Goal: Task Accomplishment & Management: Use online tool/utility

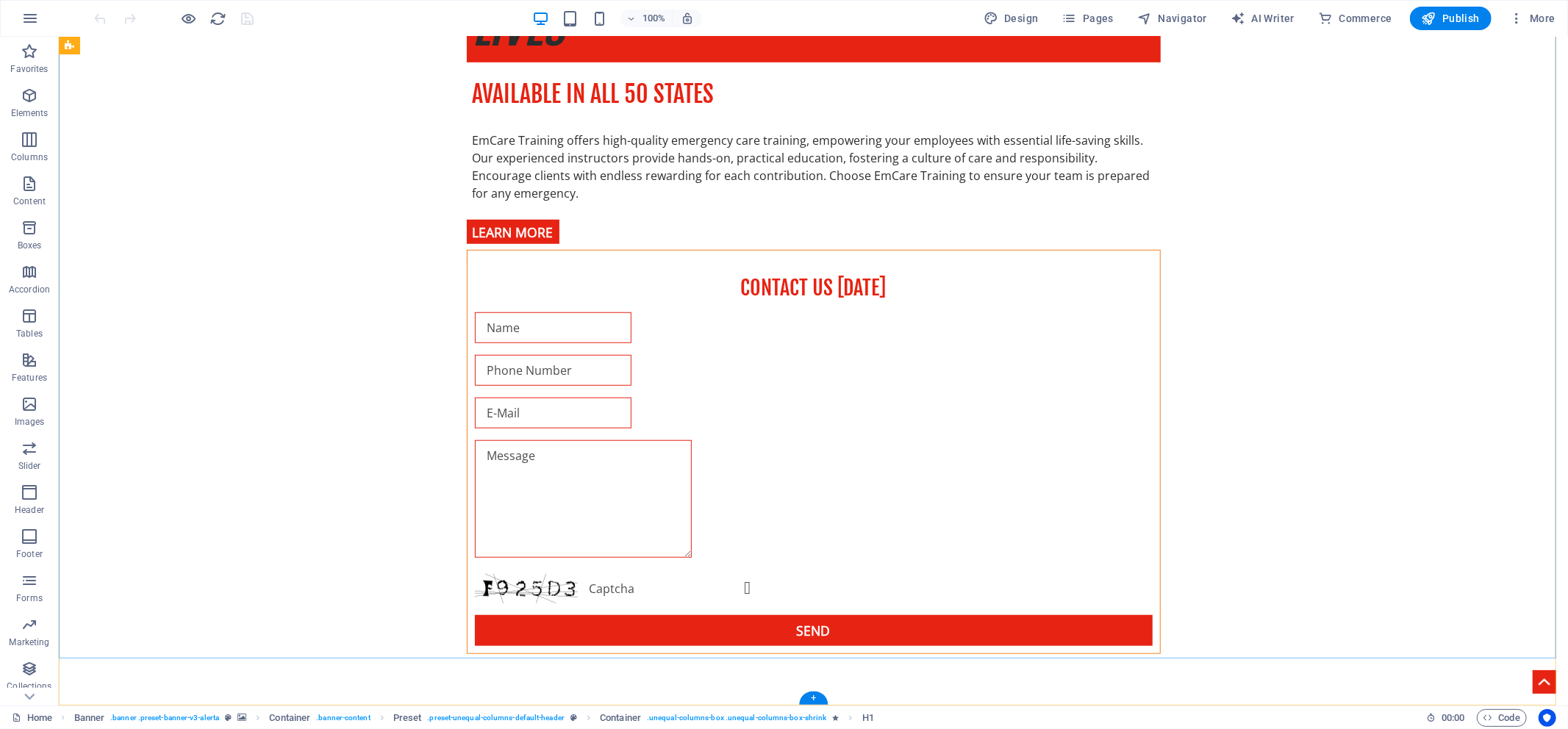
scroll to position [2389, 0]
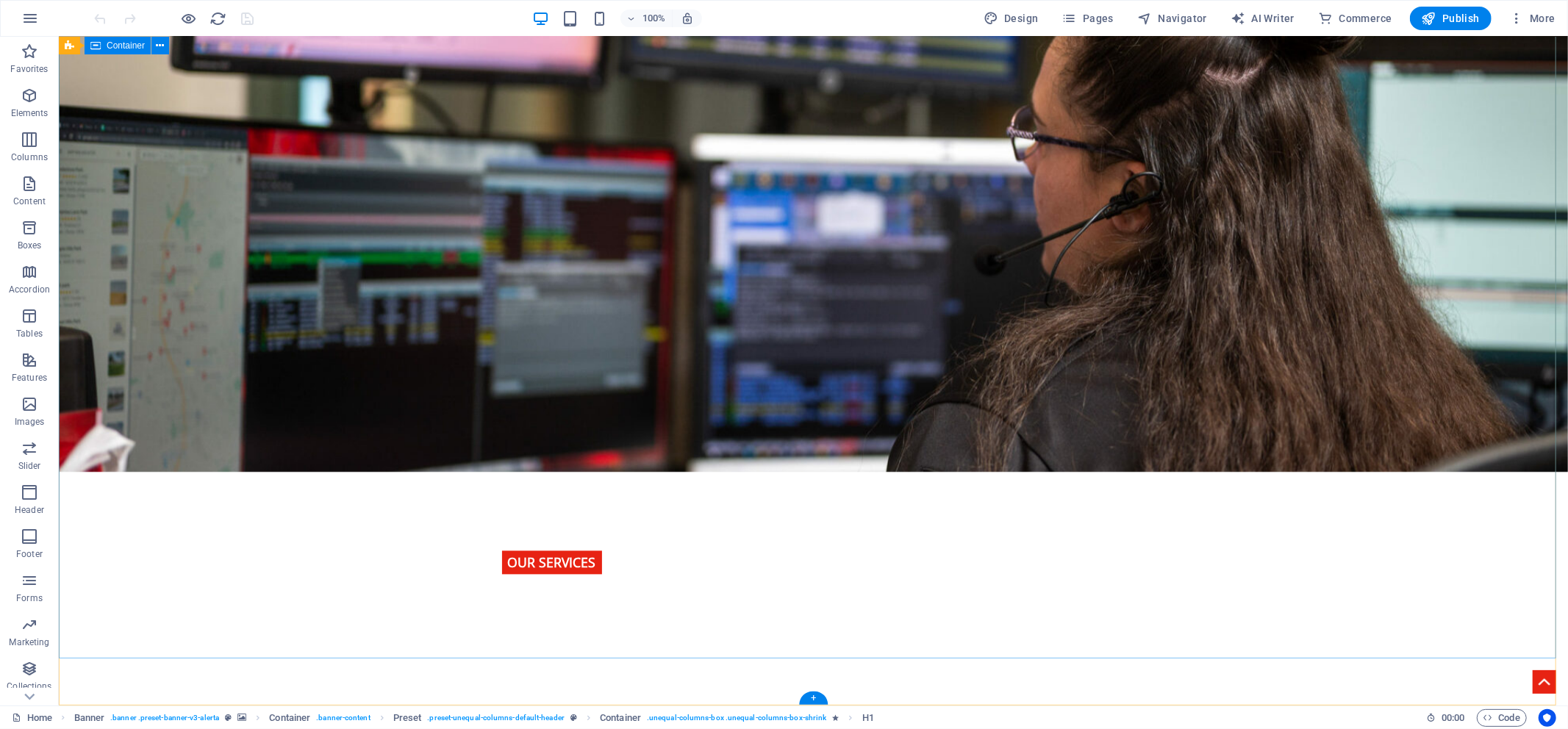
drag, startPoint x: 1344, startPoint y: 86, endPoint x: 1339, endPoint y: 416, distance: 330.0
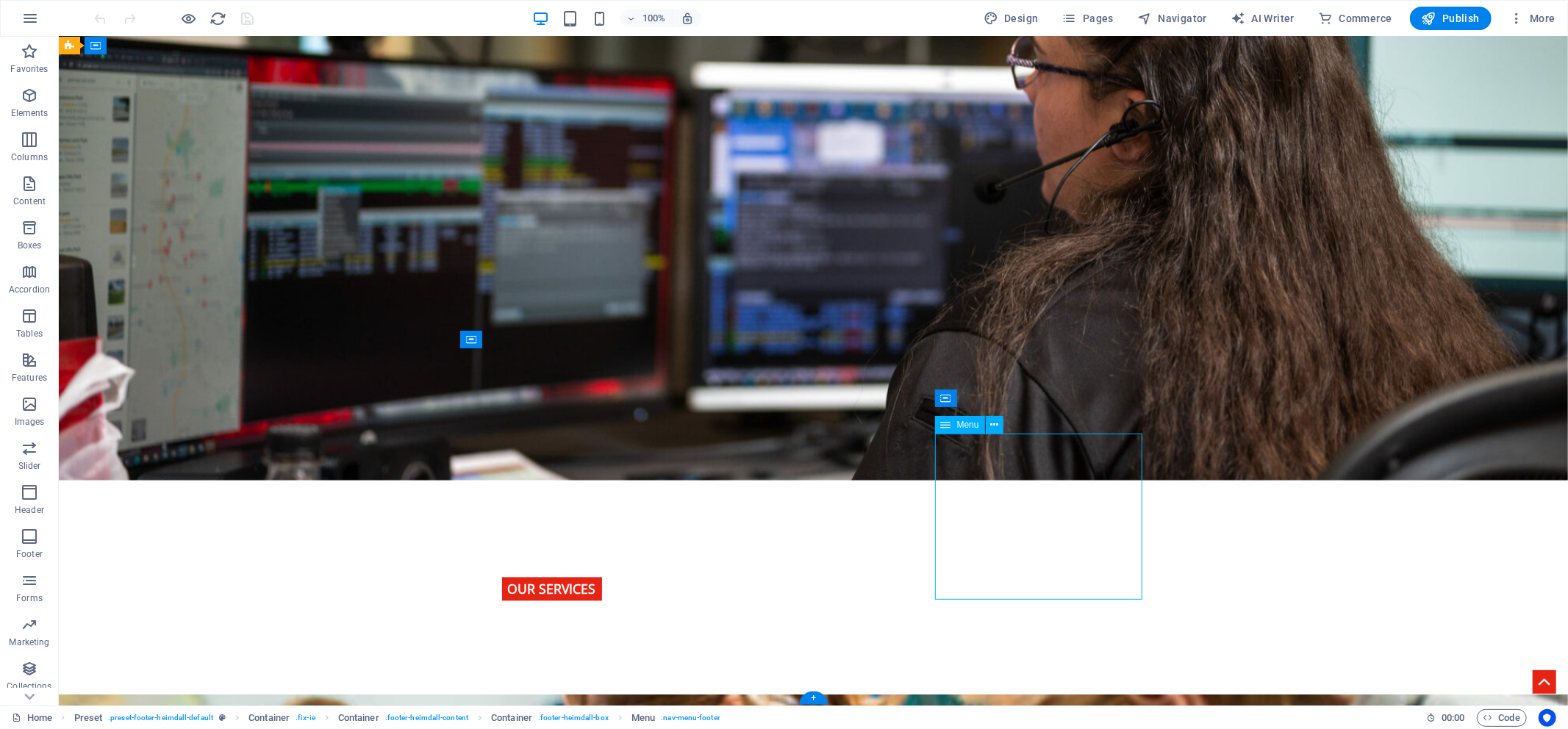
scroll to position [2423, 0]
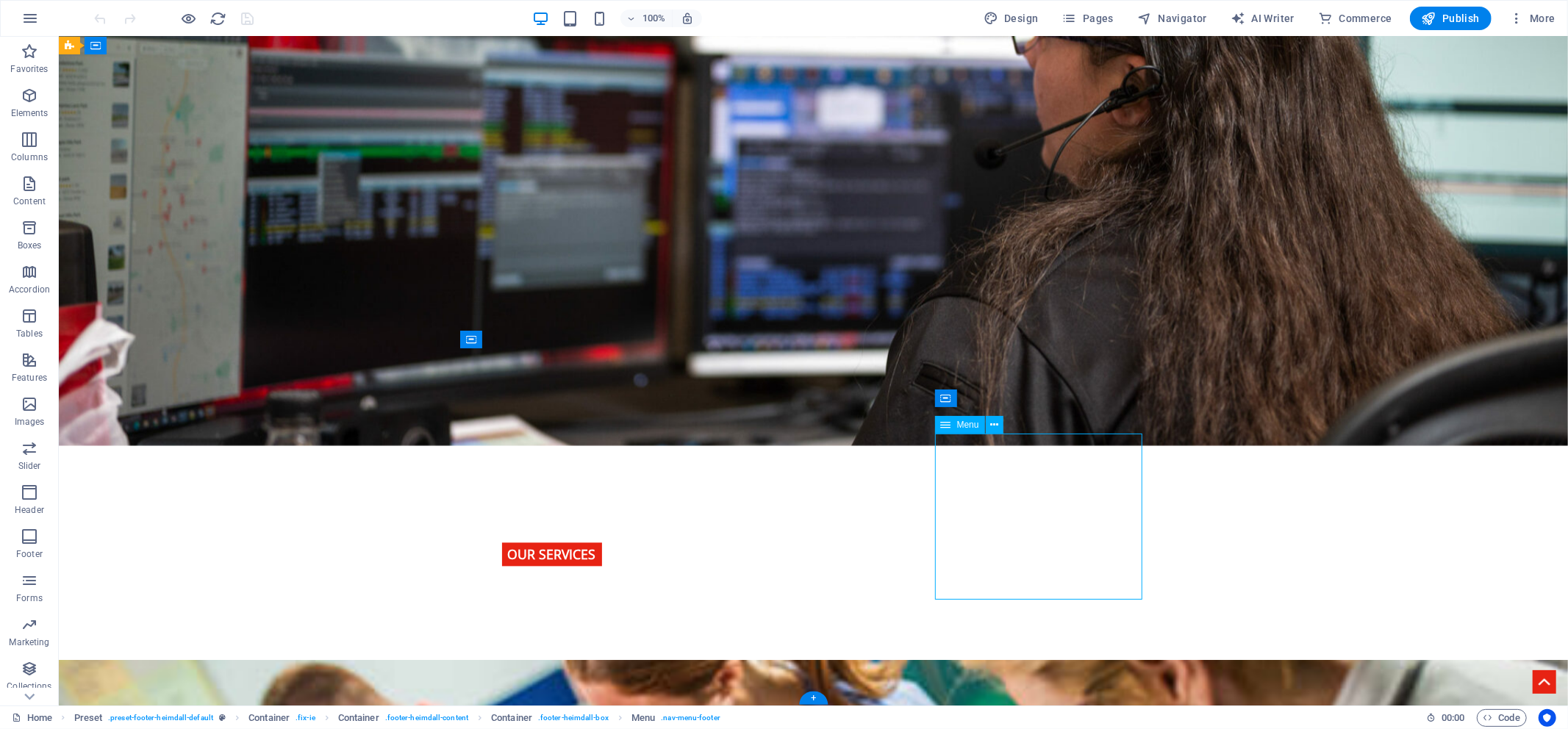
select select
select select "1"
select select
select select "2"
select select
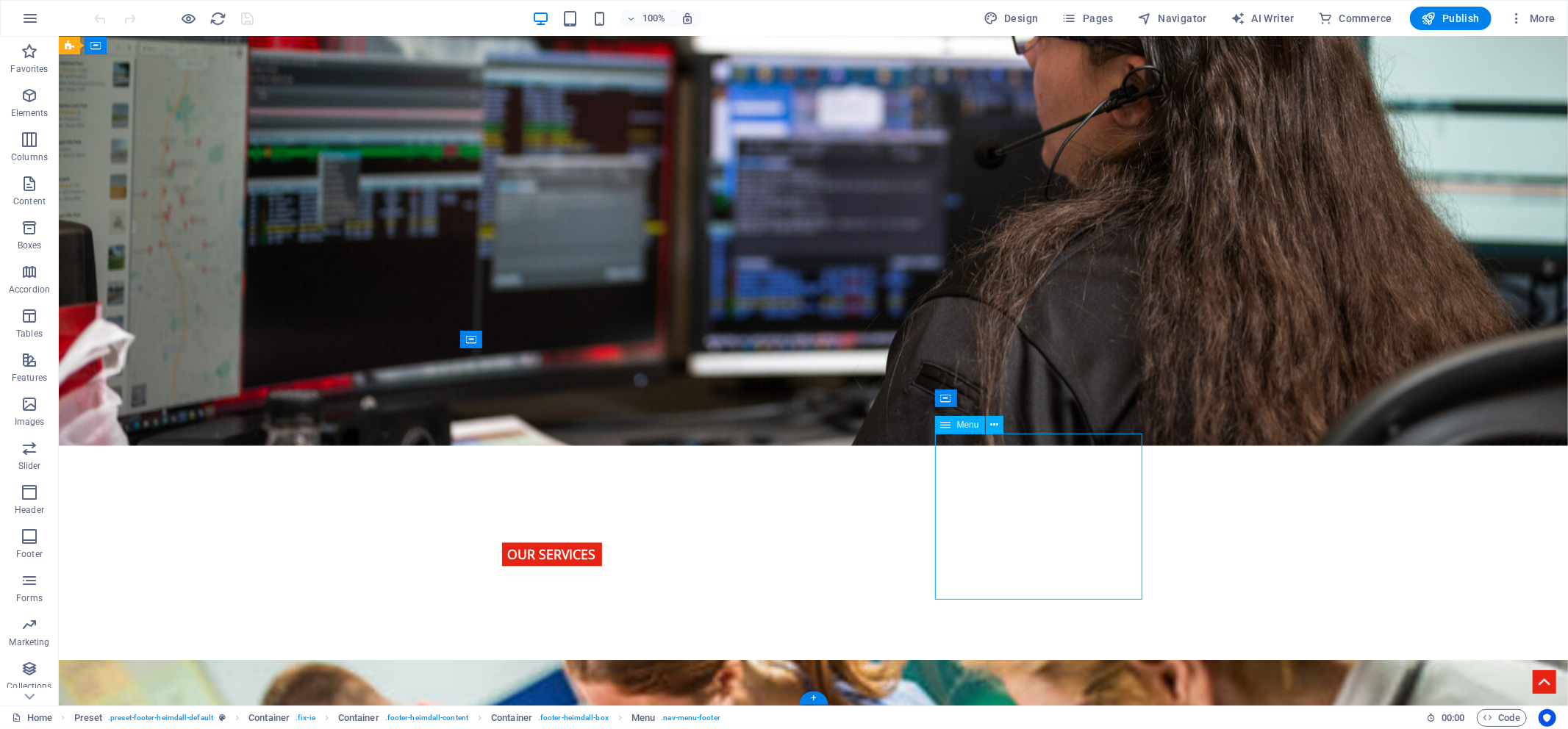
select select "3"
select select
select select "4"
select select
select select "5"
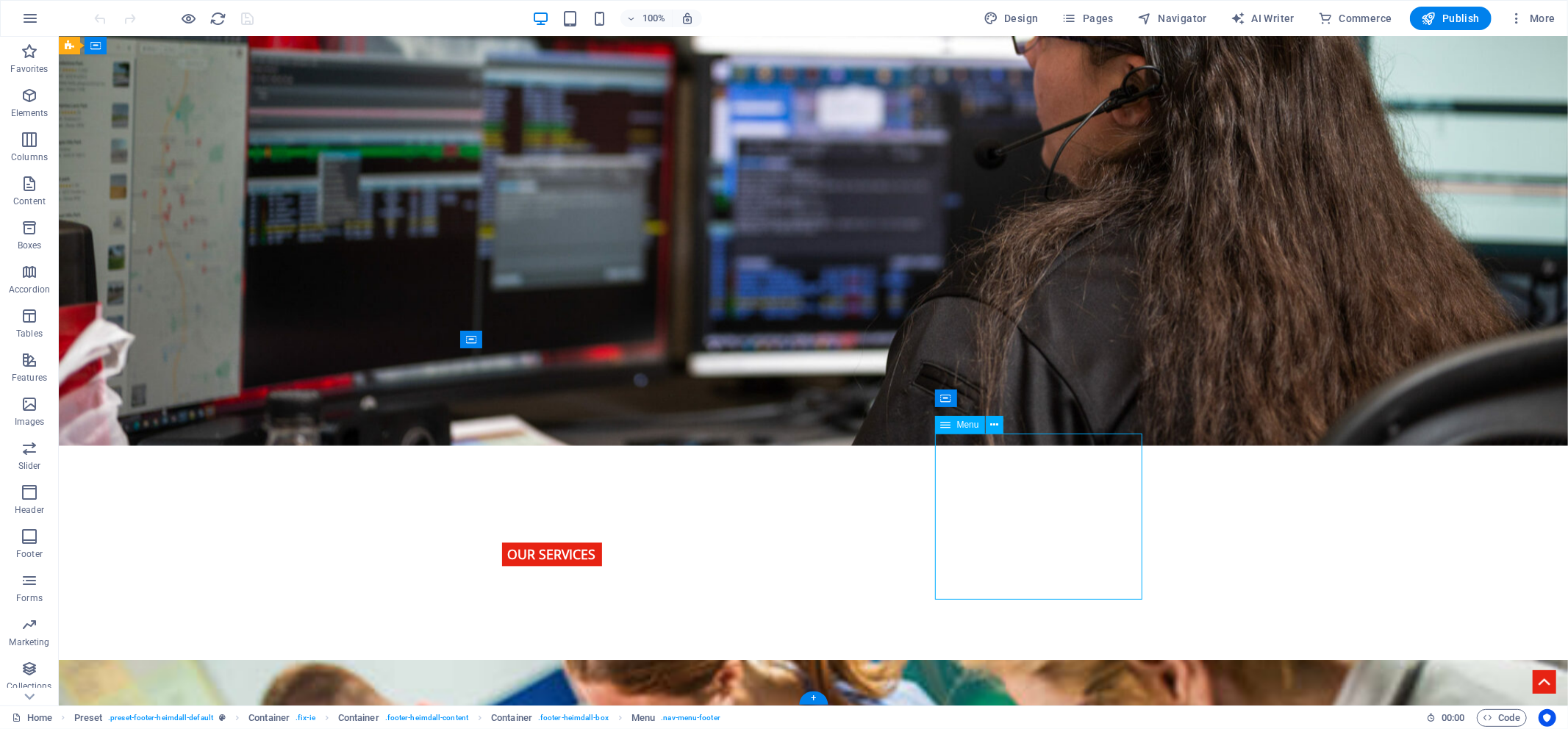
select select
select select "8"
select select
select select "7"
select select
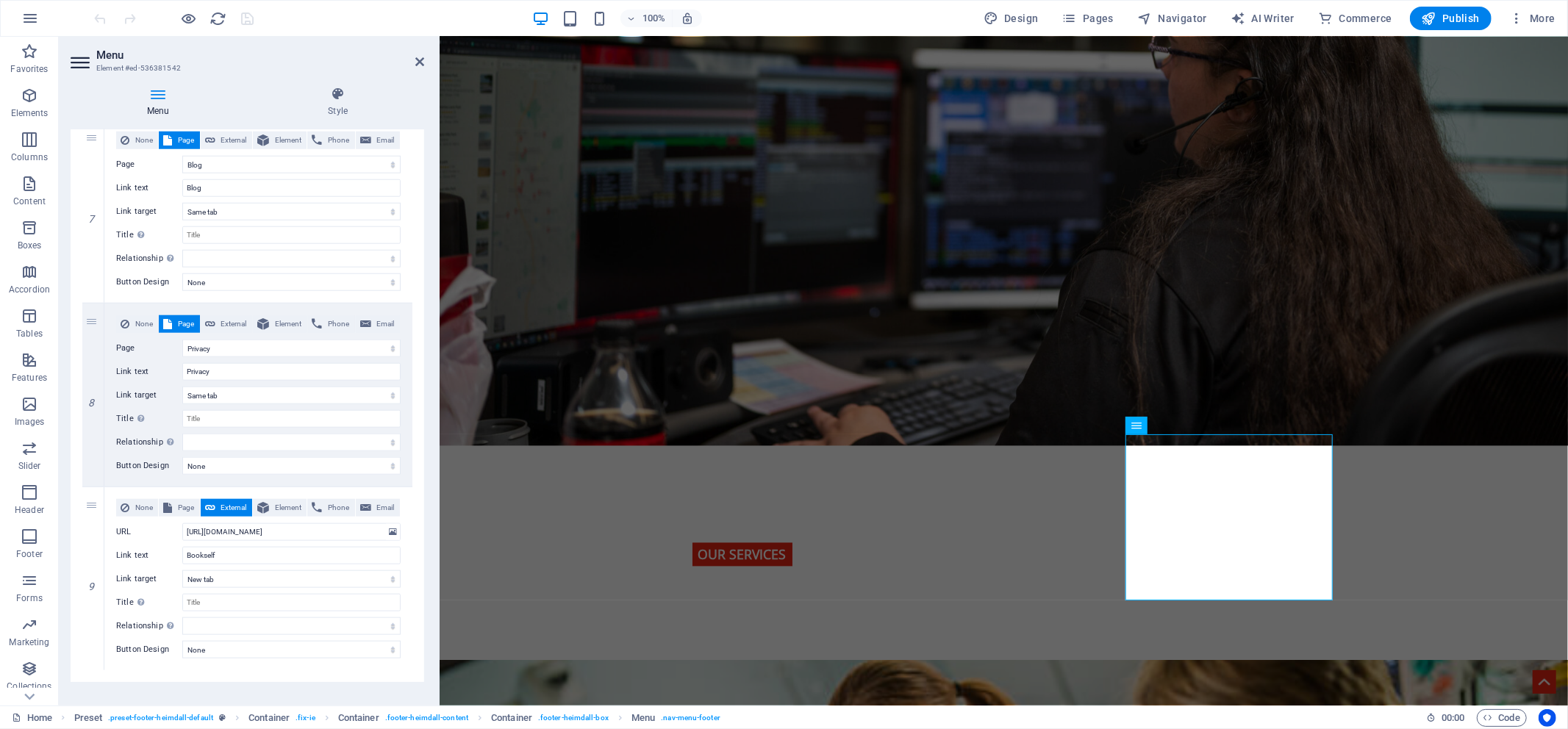
scroll to position [1255, 0]
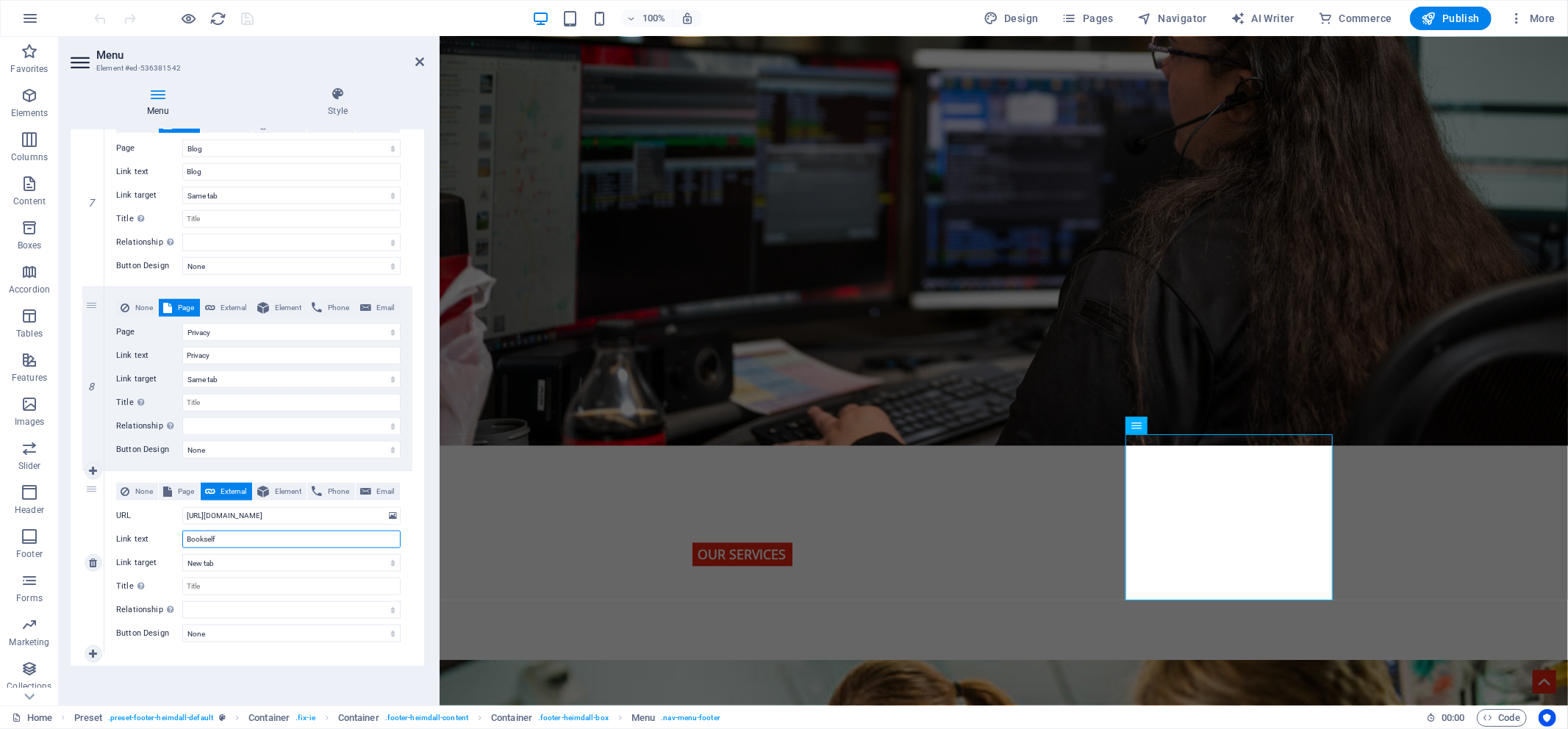
click at [206, 537] on input "Bookself" at bounding box center [291, 539] width 218 height 18
type input "Bookshelf"
select select
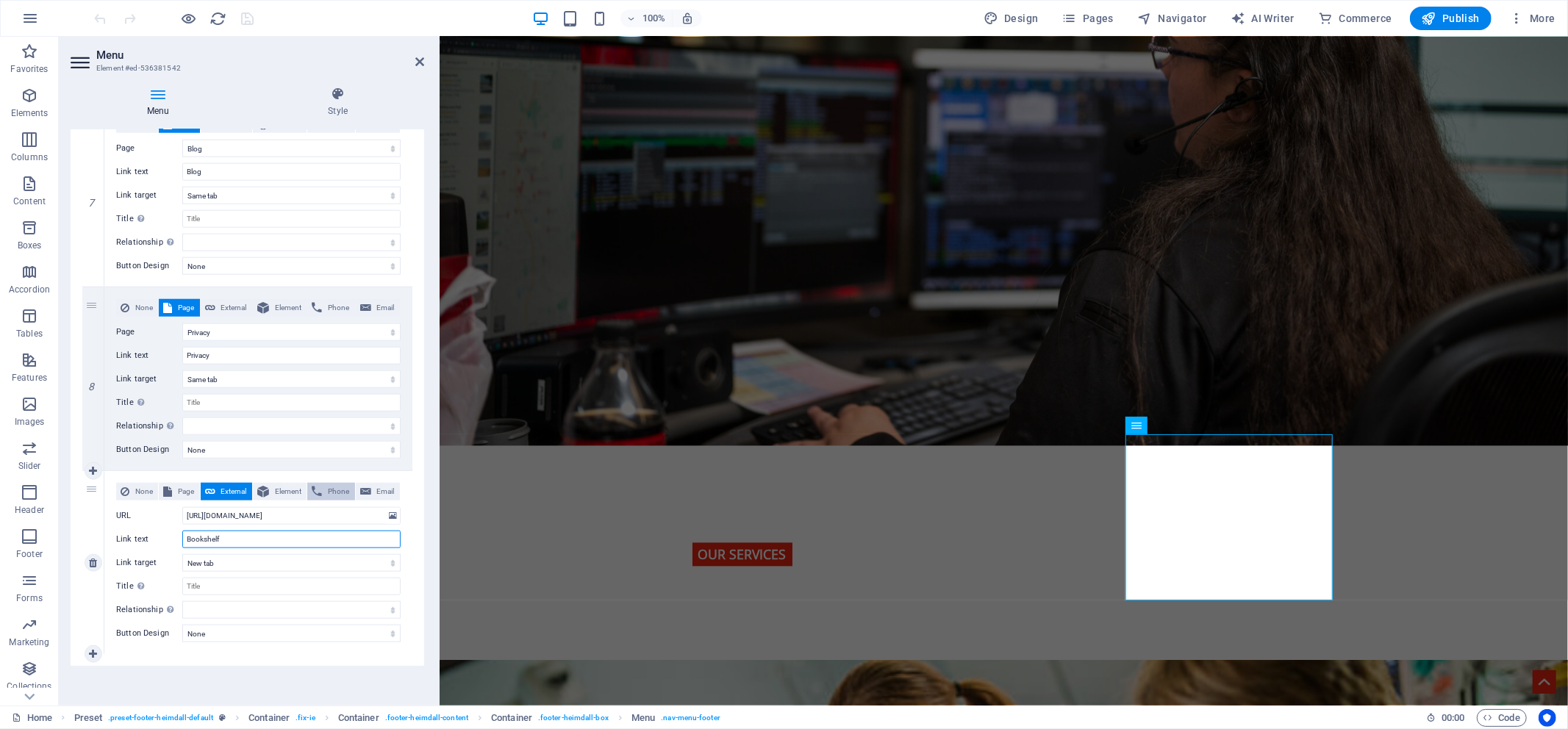
select select
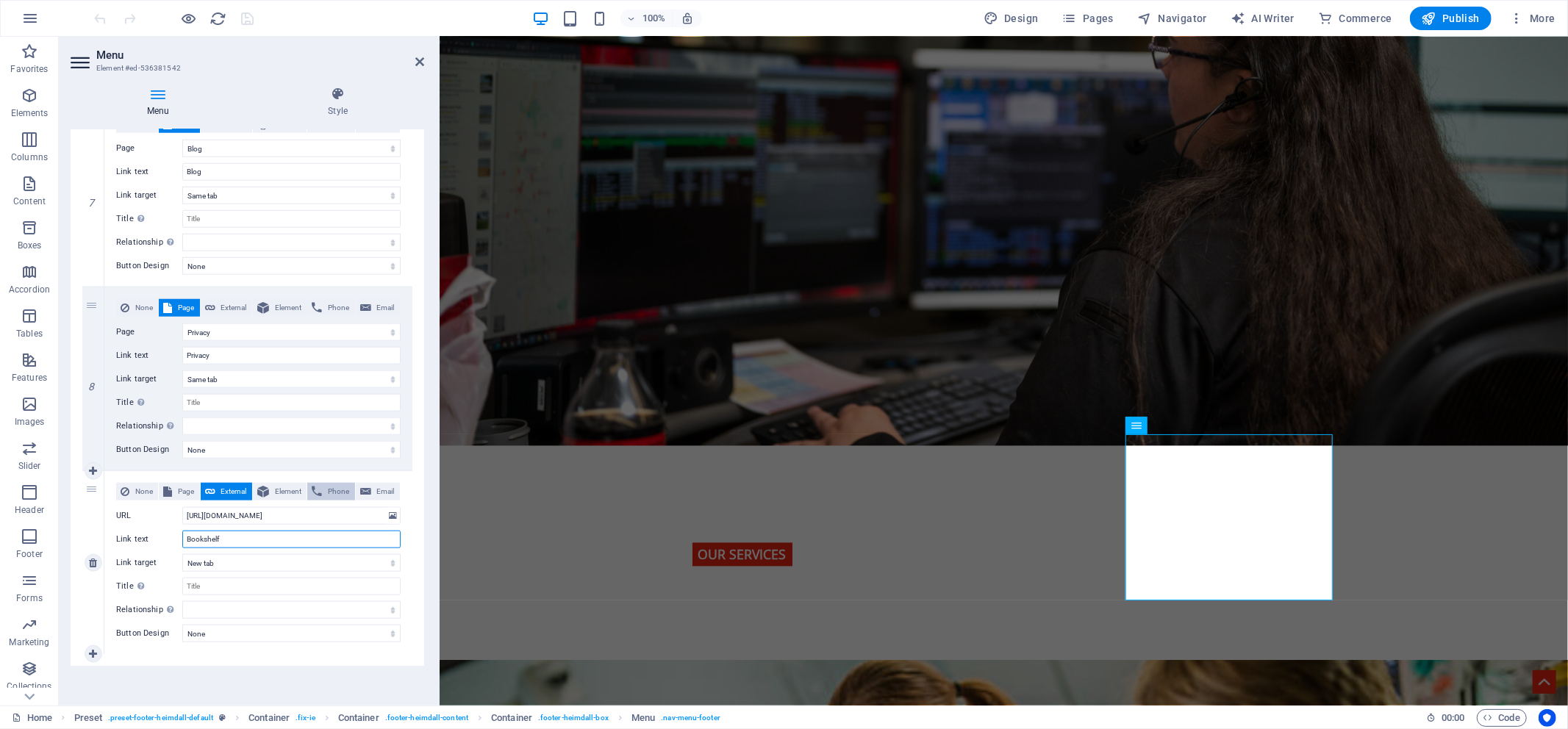
select select
type input "Bookshelf"
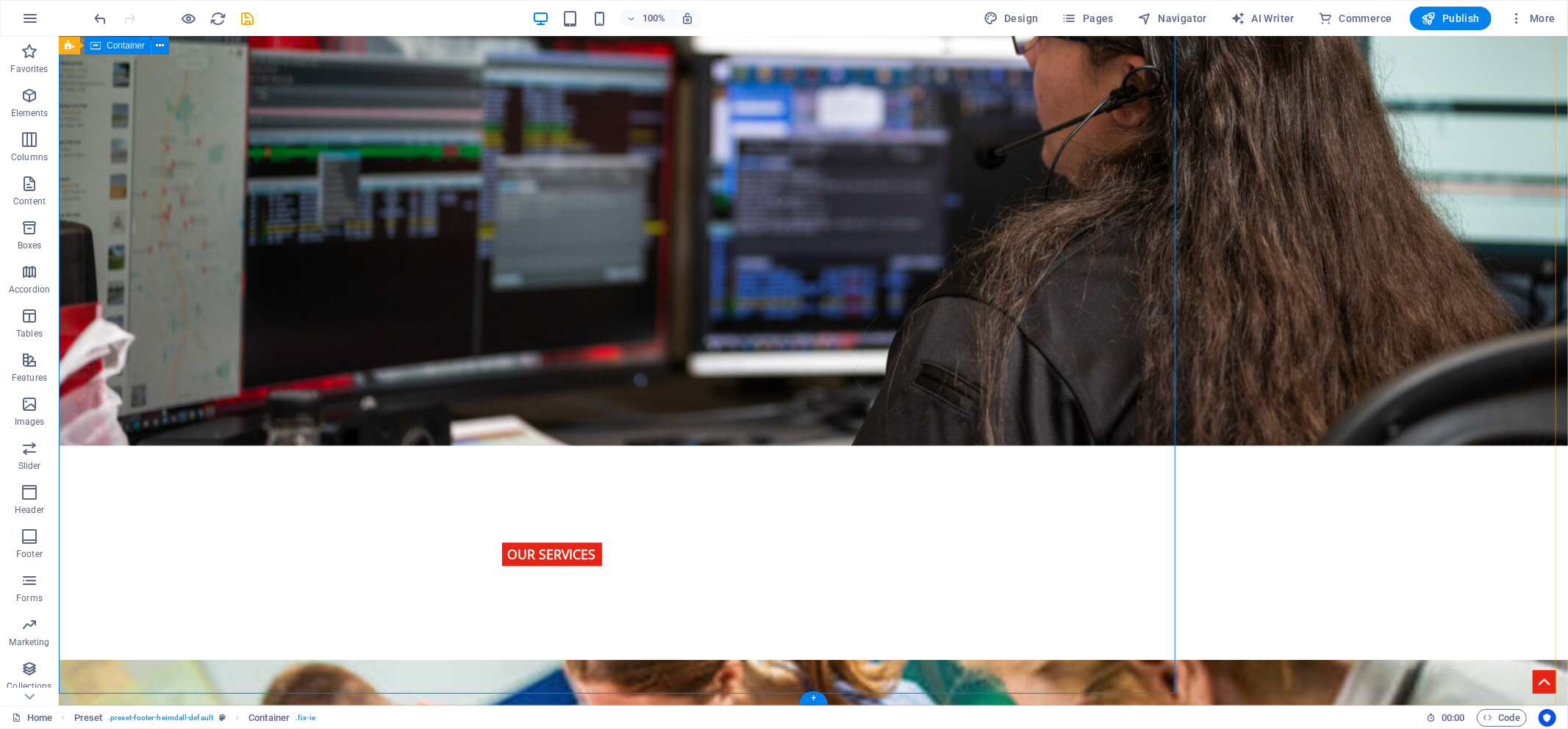
scroll to position [2389, 0]
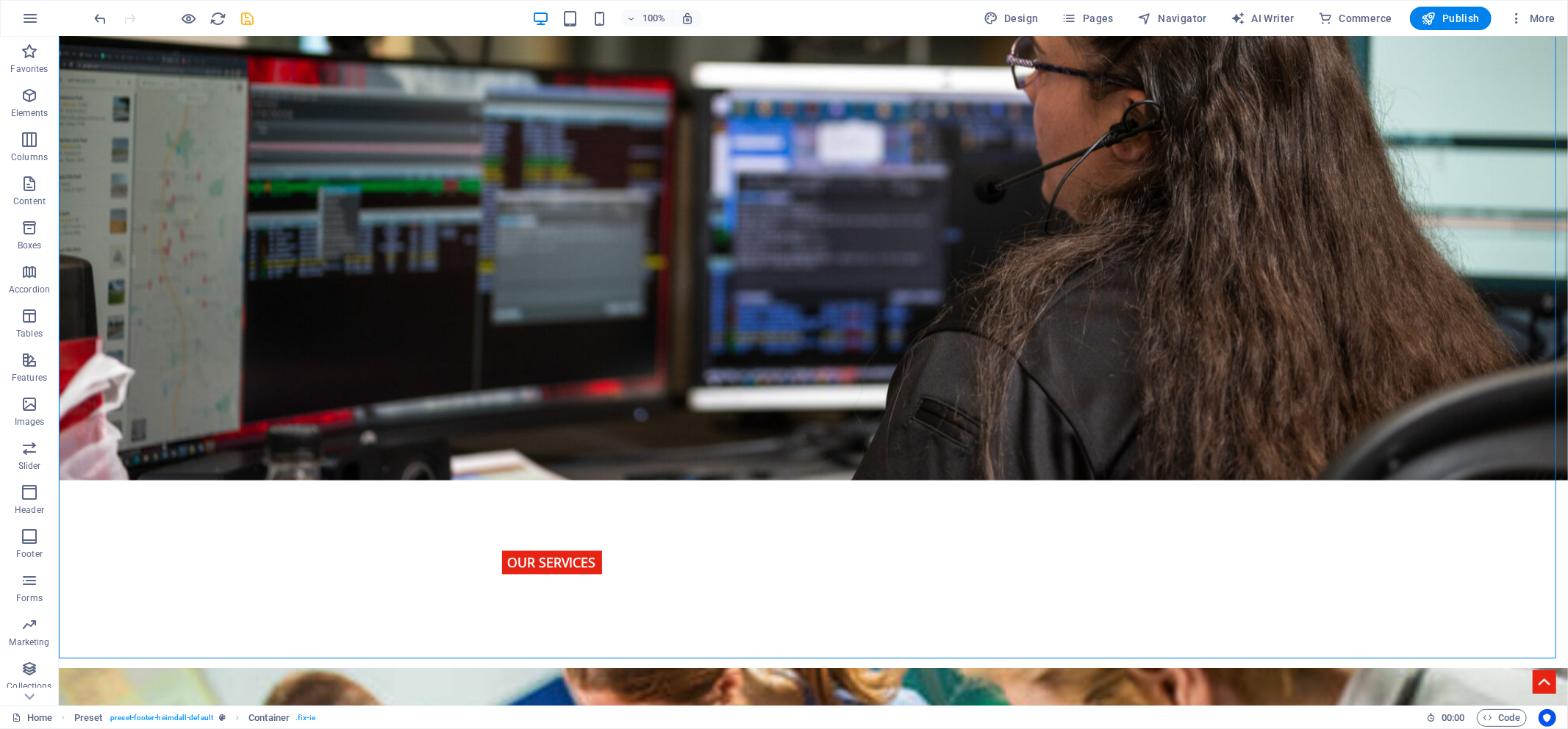
click at [252, 19] on icon "save" at bounding box center [248, 19] width 17 height 17
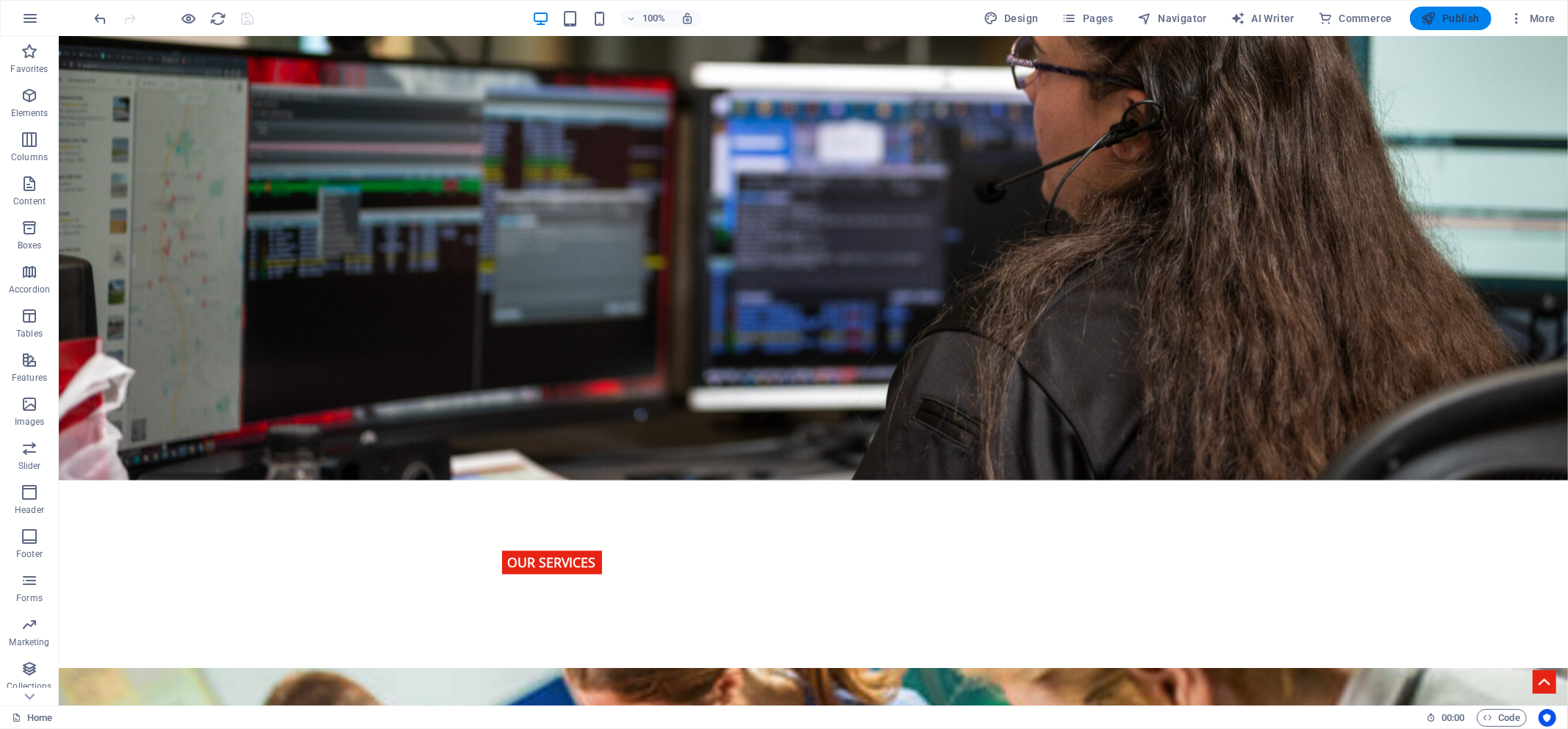
click at [1457, 23] on span "Publish" at bounding box center [1450, 19] width 59 height 15
